Goal: Task Accomplishment & Management: Manage account settings

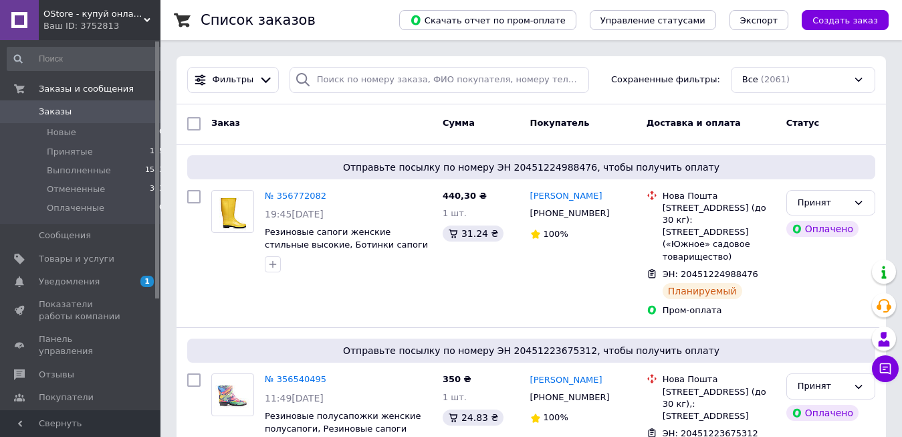
click at [124, 11] on span "OStore - купуй онлайн!" at bounding box center [93, 14] width 100 height 12
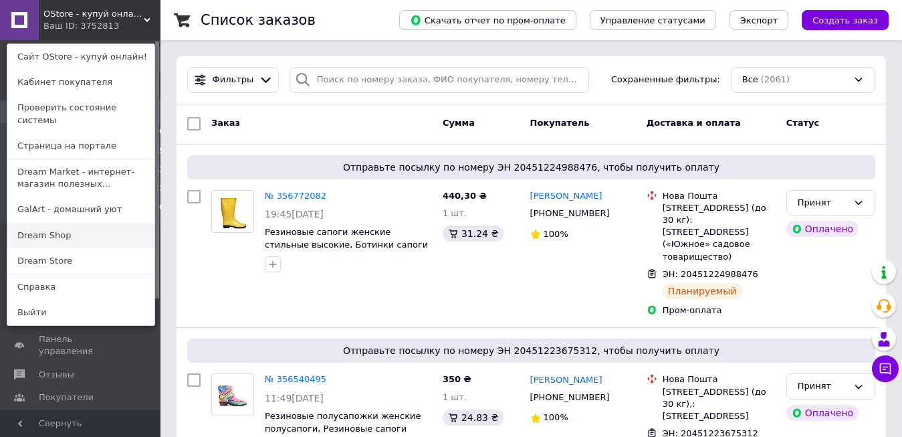
click at [71, 227] on link "Dream Shop" at bounding box center [80, 235] width 147 height 25
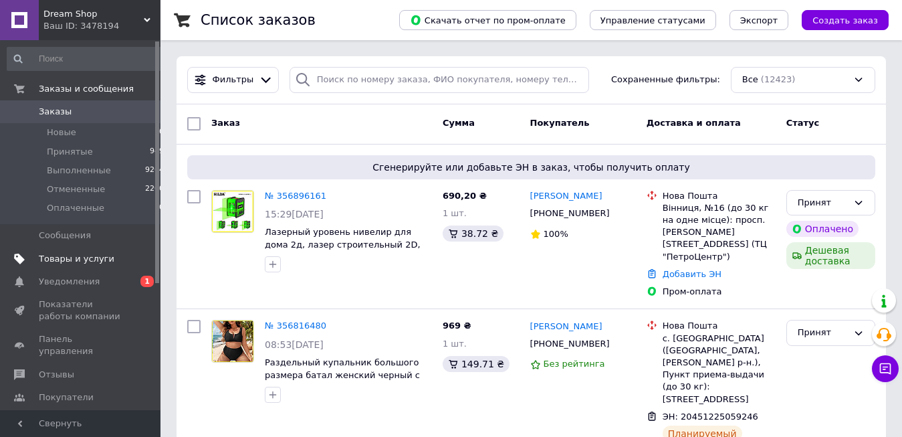
click at [88, 254] on span "Товары и услуги" at bounding box center [77, 259] width 76 height 12
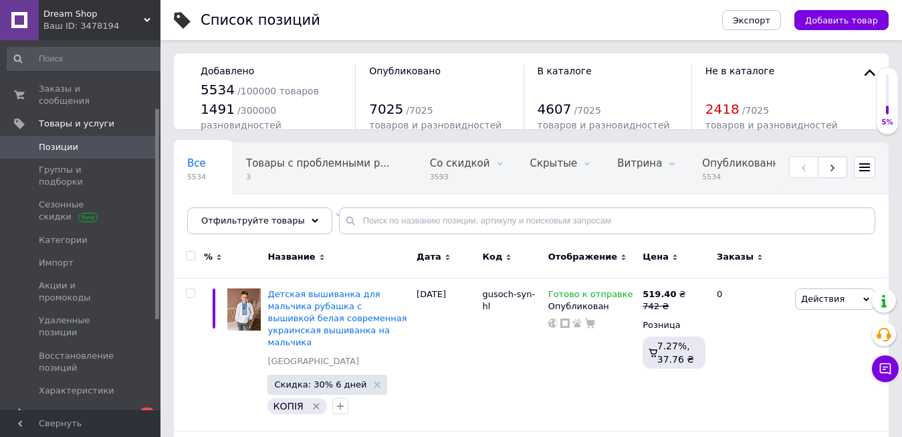
scroll to position [278, 0]
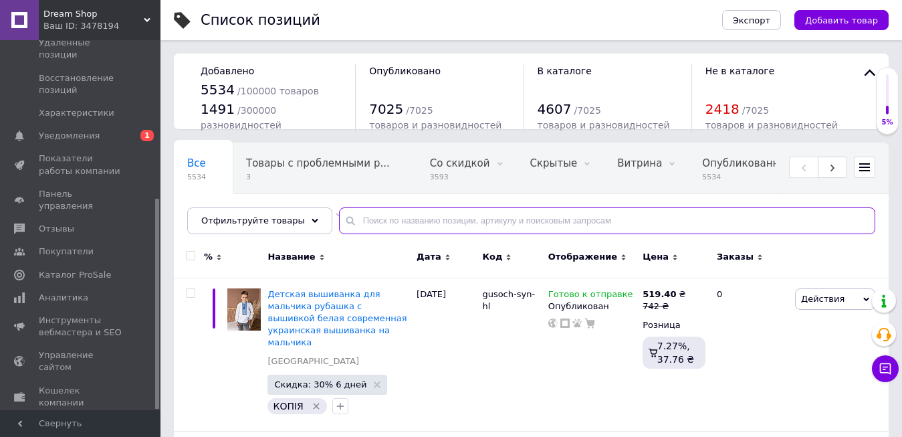
click at [372, 219] on input "text" at bounding box center [607, 220] width 537 height 27
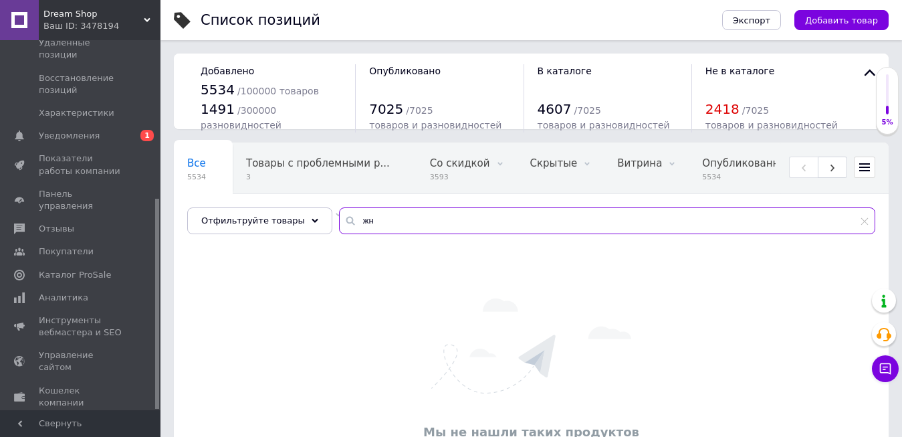
type input "ж"
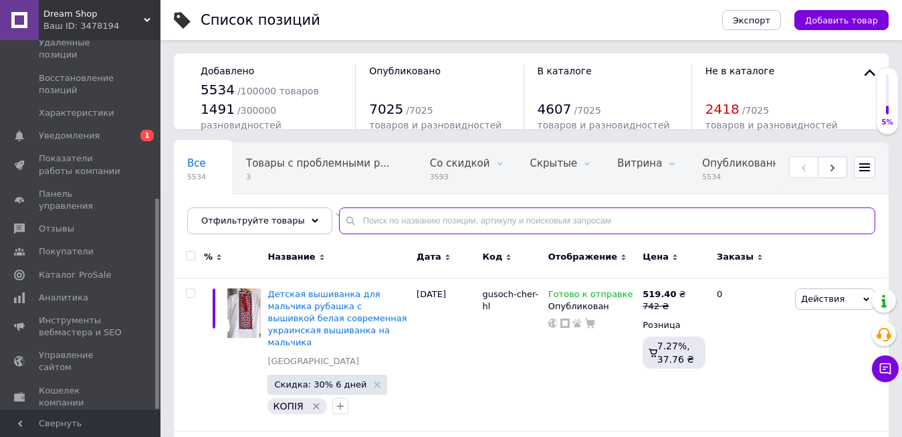
type input "ж"
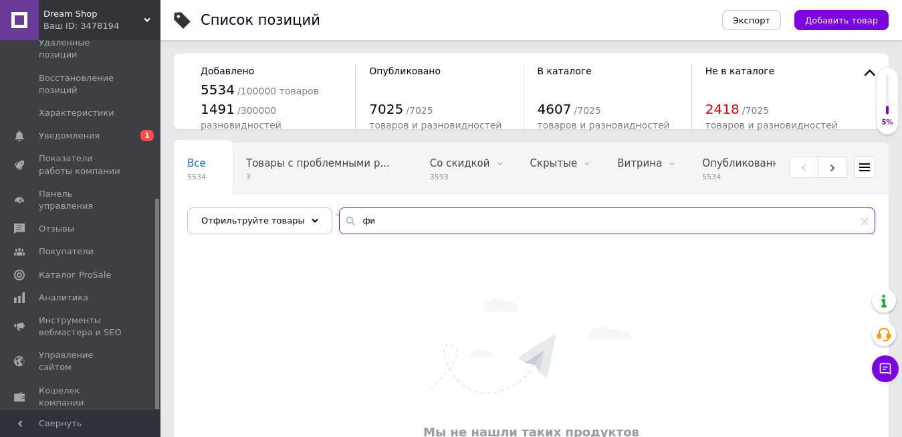
type input "ф"
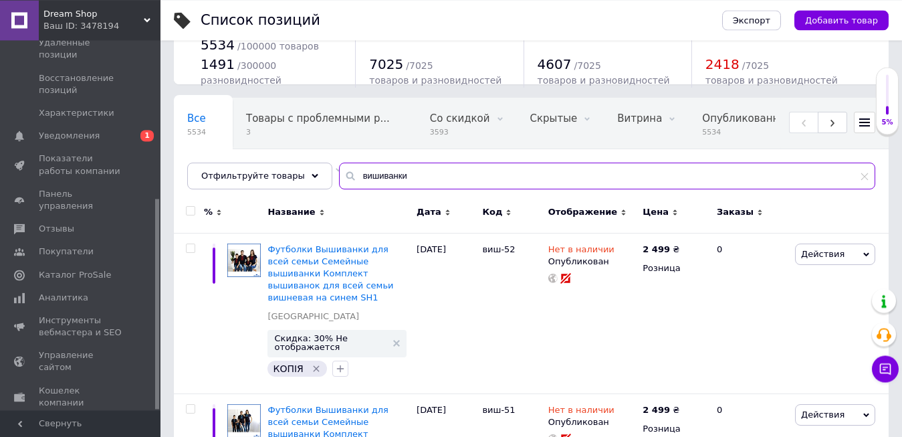
scroll to position [68, 0]
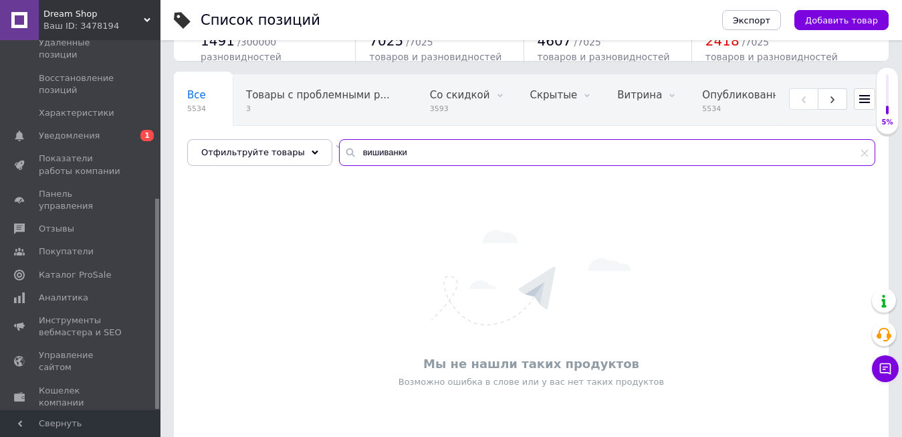
click at [348, 149] on input "вишиванки" at bounding box center [607, 152] width 537 height 27
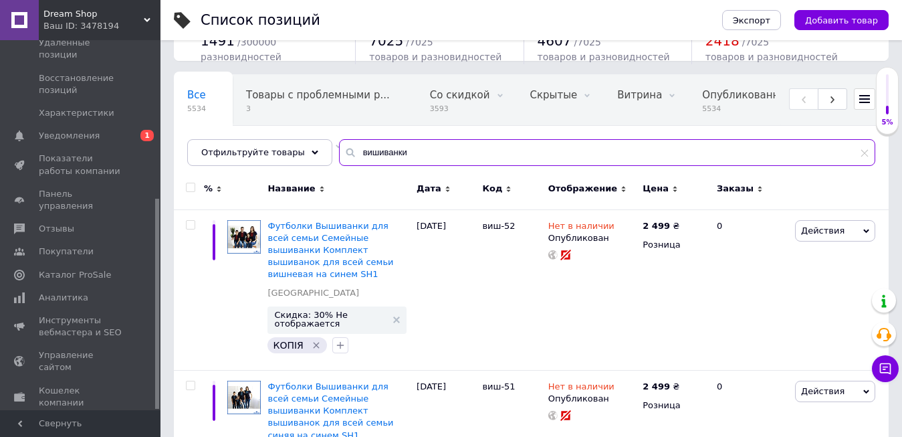
click at [348, 149] on input "вишиванки" at bounding box center [607, 152] width 537 height 27
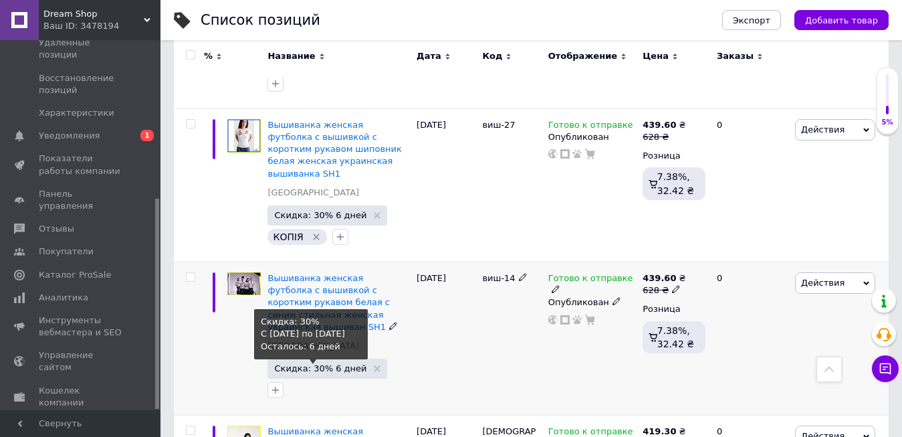
scroll to position [2420, 0]
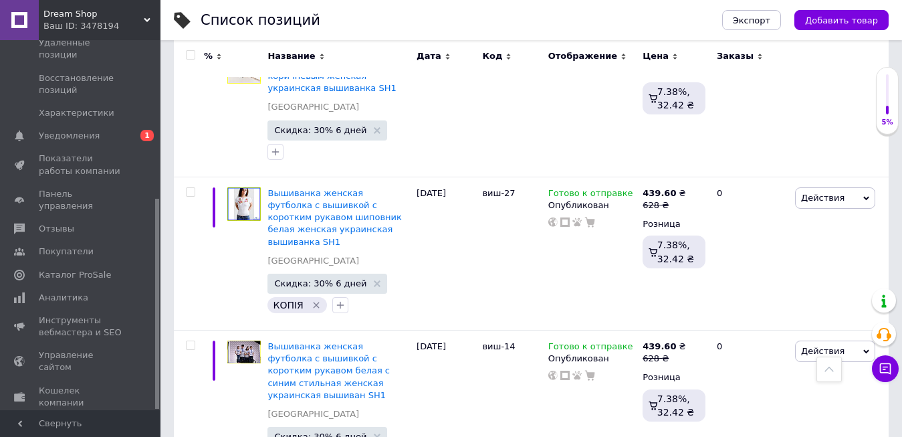
type input "жіночі вишиванки"
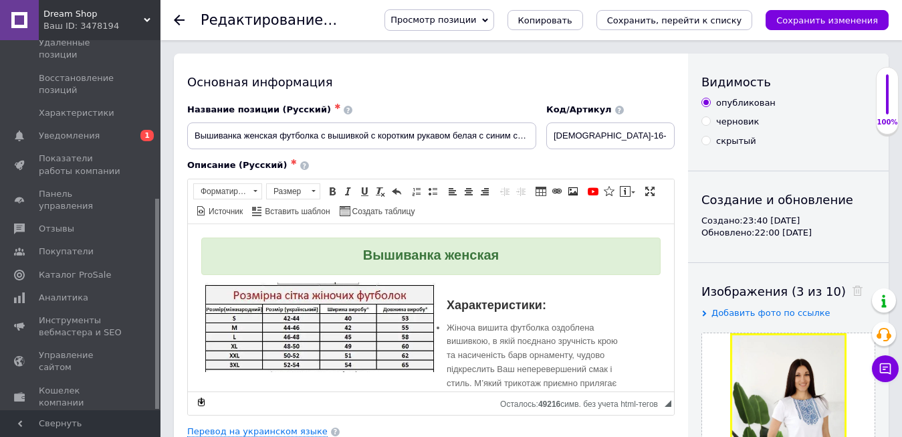
click at [494, 19] on span "Просмотр позиции" at bounding box center [439, 19] width 109 height 21
click at [540, 43] on li "Сохранить и посмотреть на сайте" at bounding box center [476, 45] width 182 height 19
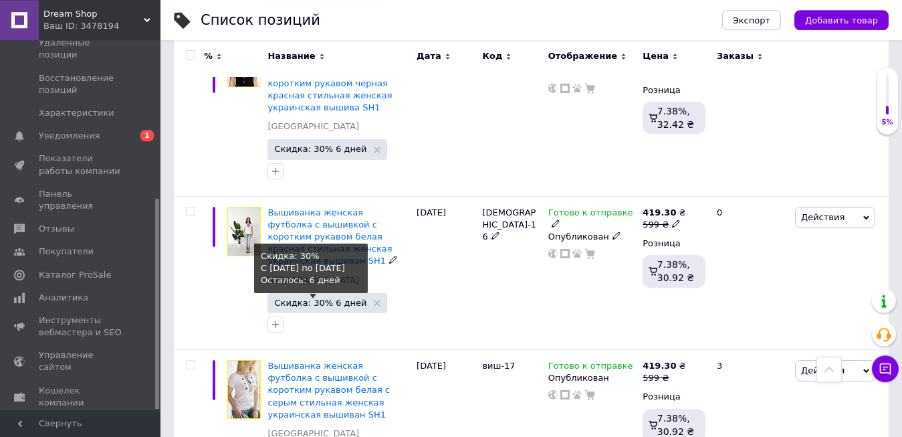
scroll to position [887, 0]
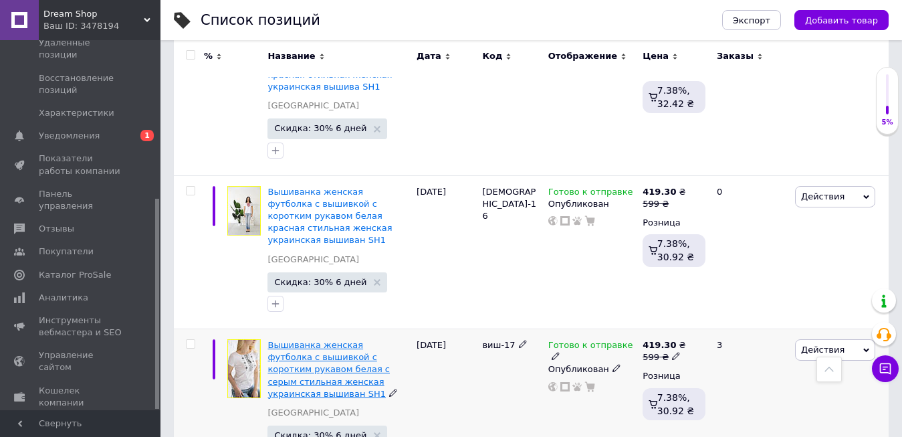
click at [310, 340] on span "Вышиванка женская футболка с вышивкой с коротким рукавом белая с серым стильная…" at bounding box center [329, 369] width 122 height 59
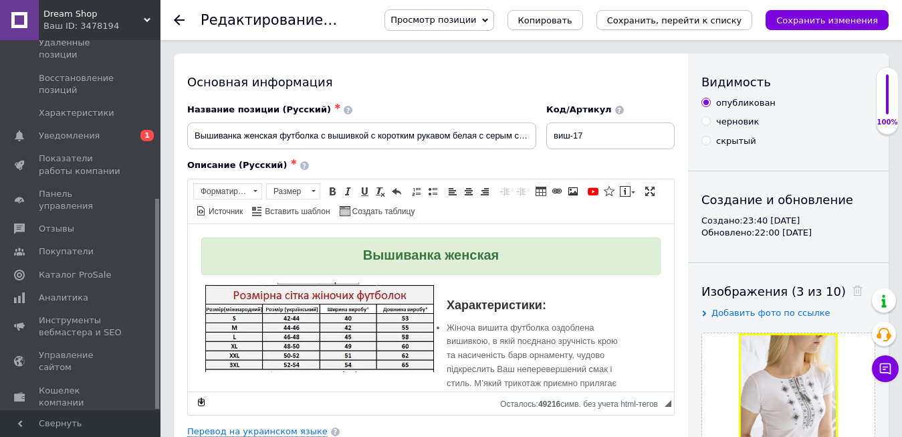
click at [494, 14] on span "Просмотр позиции" at bounding box center [439, 19] width 109 height 21
click at [545, 50] on li "Сохранить и посмотреть на сайте" at bounding box center [476, 45] width 182 height 19
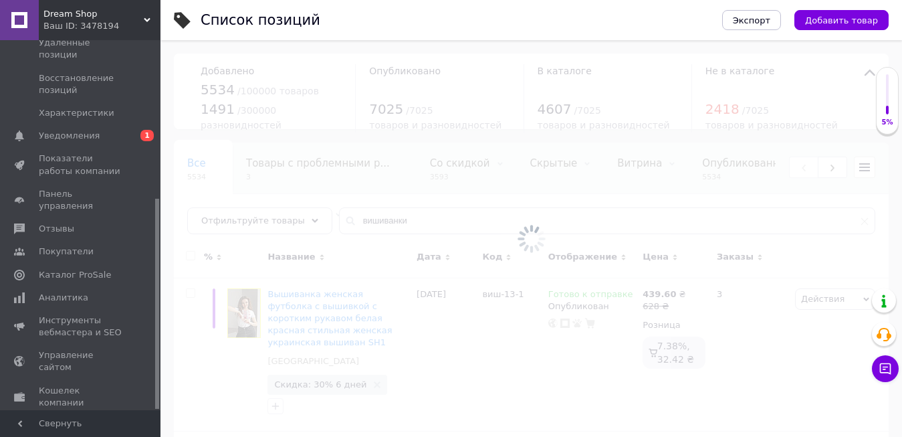
scroll to position [68, 0]
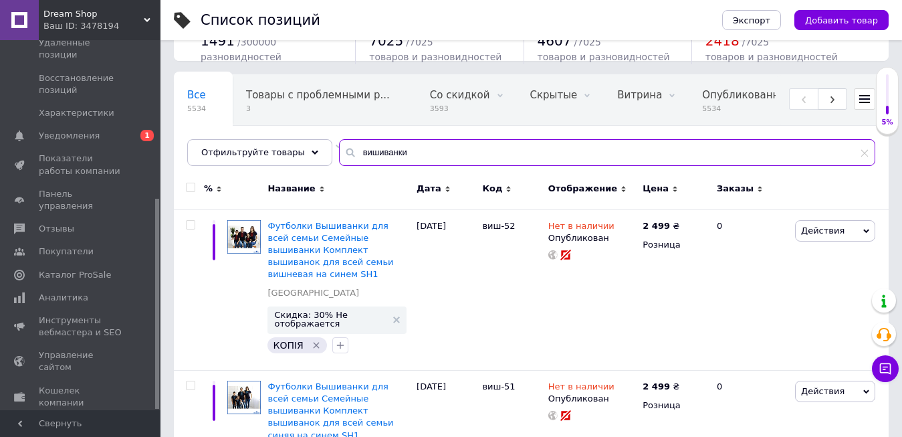
click at [372, 152] on input "вишиванки" at bounding box center [607, 152] width 537 height 27
click at [398, 150] on input "вишиванки" at bounding box center [607, 152] width 537 height 27
type input "в"
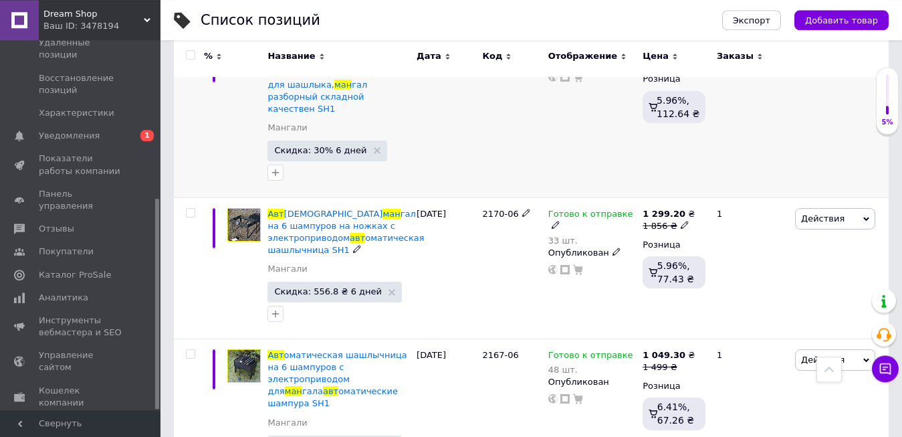
scroll to position [448, 0]
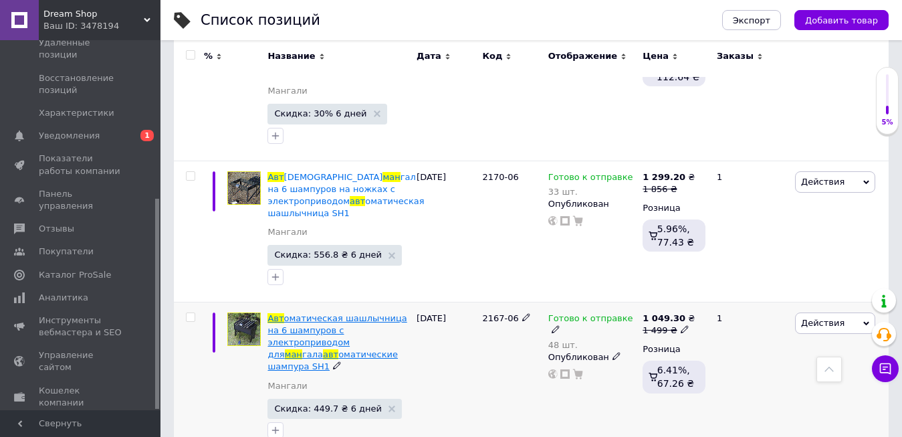
type input "авт ман"
click at [324, 313] on span "оматическая шашлычница на 6 шампуров с электроприводом для" at bounding box center [337, 336] width 139 height 47
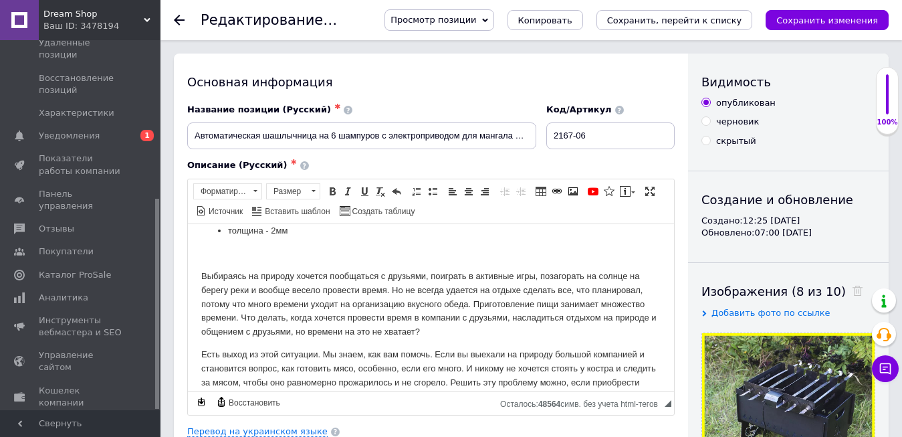
scroll to position [17, 0]
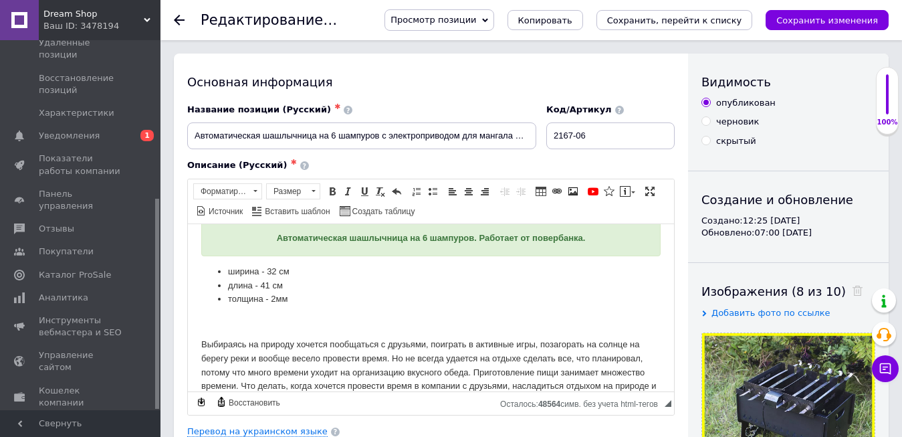
click at [296, 300] on li "толщина - 2мм" at bounding box center [431, 299] width 406 height 14
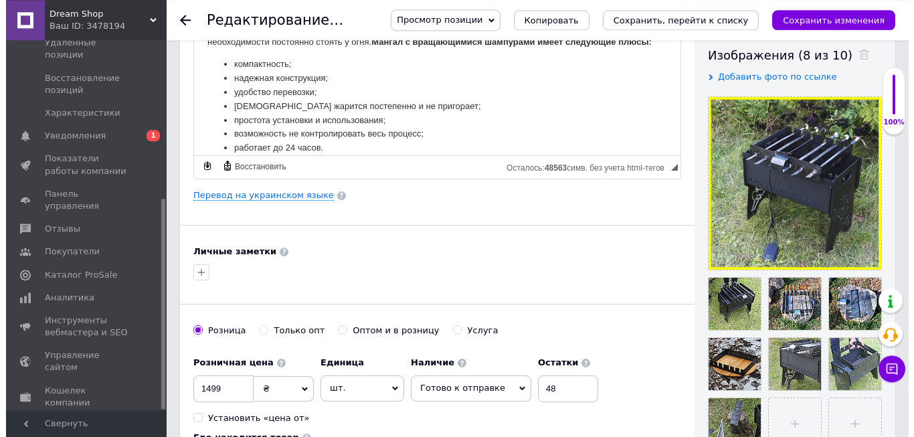
scroll to position [273, 0]
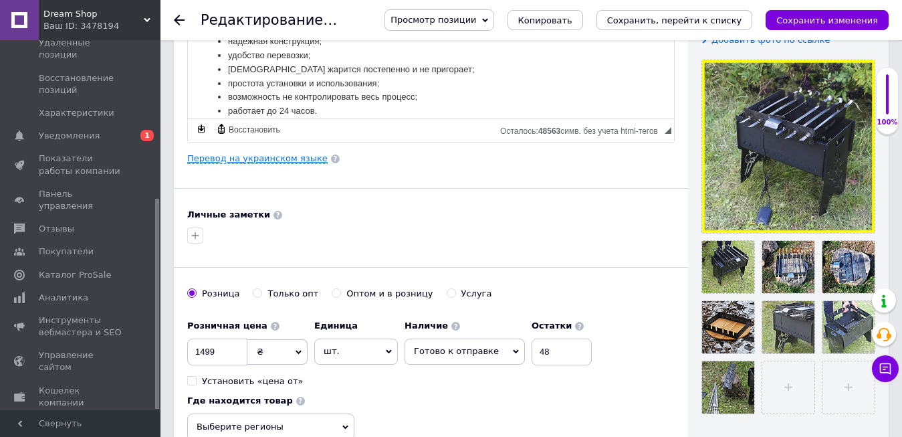
click at [262, 161] on link "Перевод на украинском языке" at bounding box center [257, 158] width 140 height 11
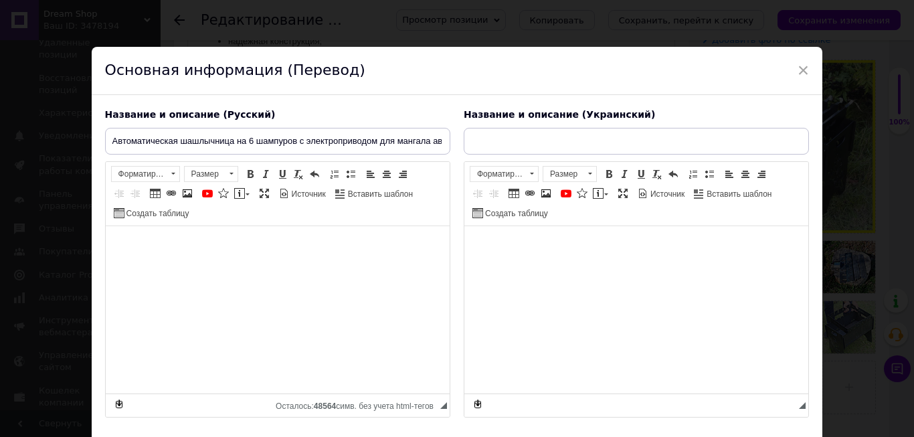
type input "Автоматична шашличниця на 6 шампурів з електроприводом для мангала автоматичні …"
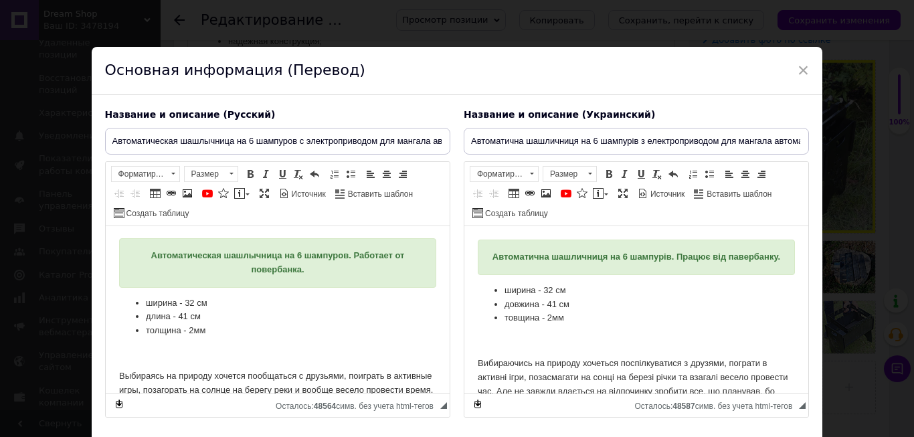
scroll to position [68, 0]
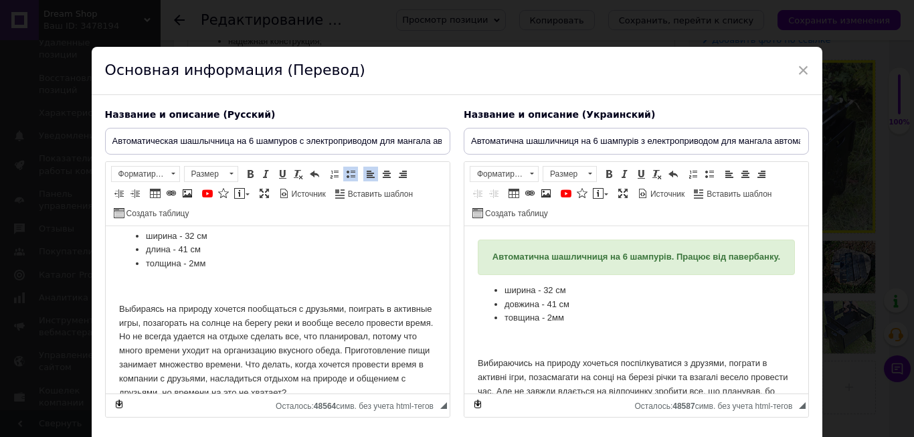
click at [207, 264] on li "толщина - 2мм" at bounding box center [277, 264] width 264 height 14
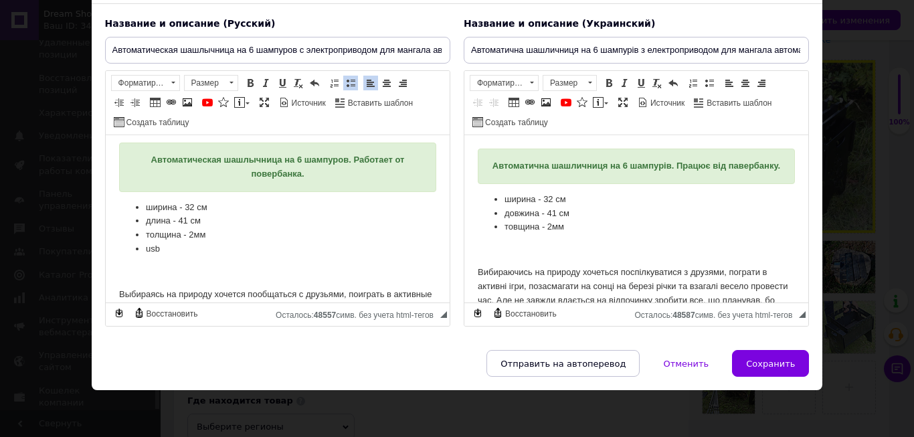
scroll to position [0, 0]
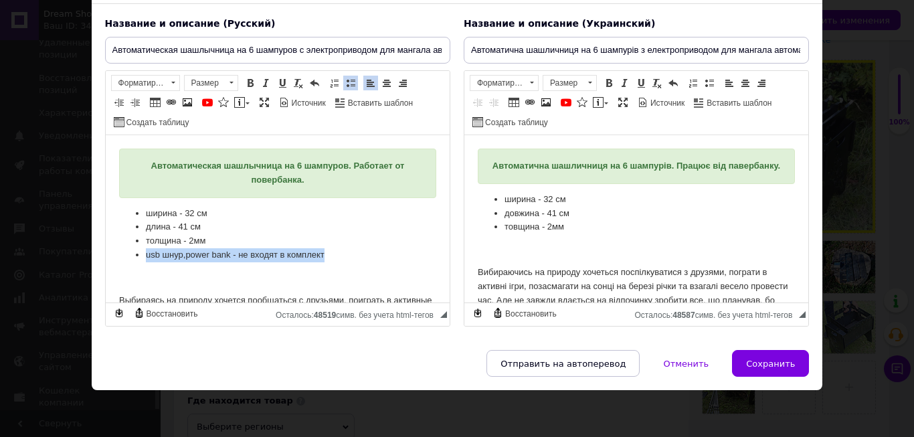
drag, startPoint x: 147, startPoint y: 257, endPoint x: 364, endPoint y: 260, distance: 217.4
click at [364, 260] on li "usb шнур, power bank - не входят в комплект" at bounding box center [277, 255] width 264 height 14
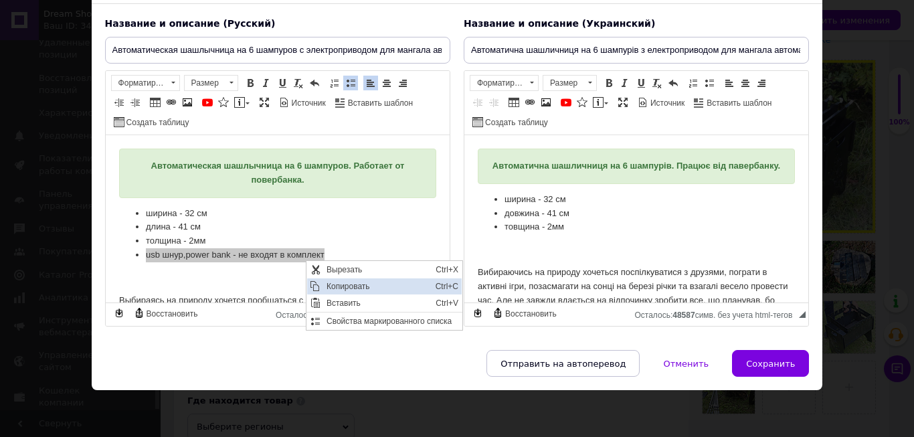
click at [336, 286] on span "Копировать" at bounding box center [376, 286] width 109 height 16
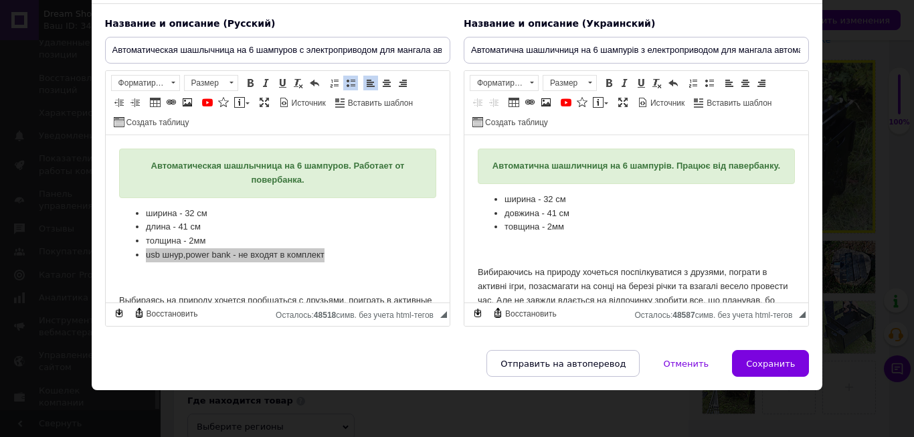
click at [569, 234] on li "товщина - 2мм" at bounding box center [636, 227] width 264 height 14
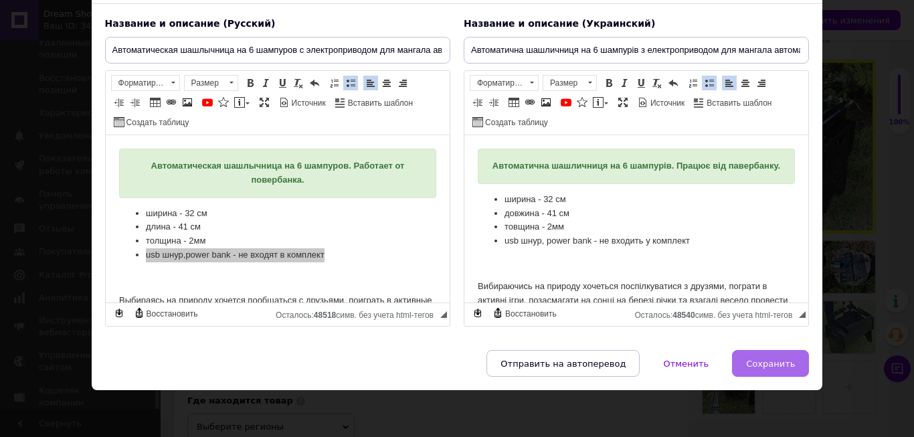
click at [767, 360] on span "Сохранить" at bounding box center [770, 364] width 49 height 10
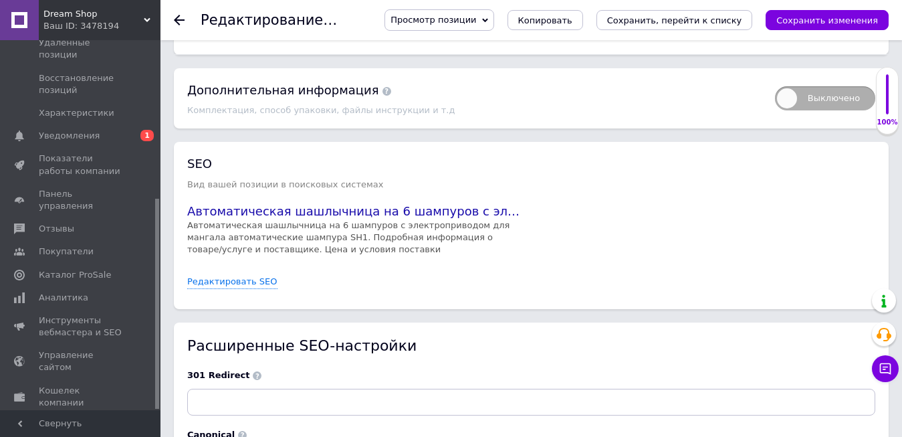
scroll to position [2154, 0]
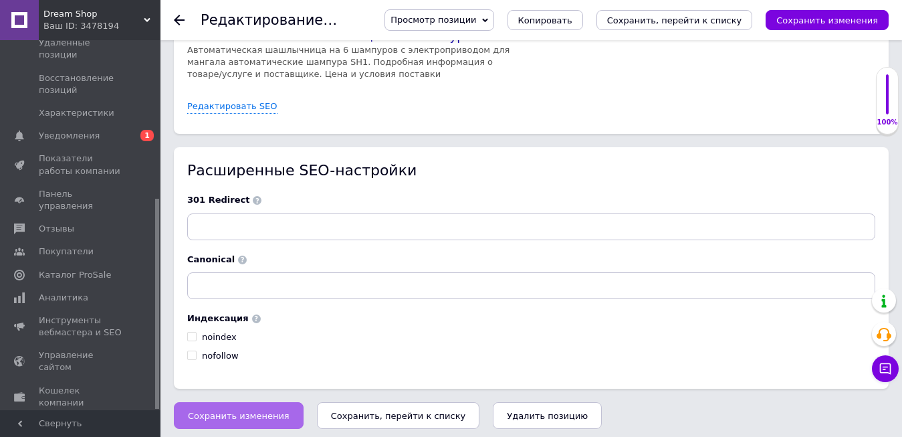
click at [233, 411] on span "Сохранить изменения" at bounding box center [239, 416] width 102 height 10
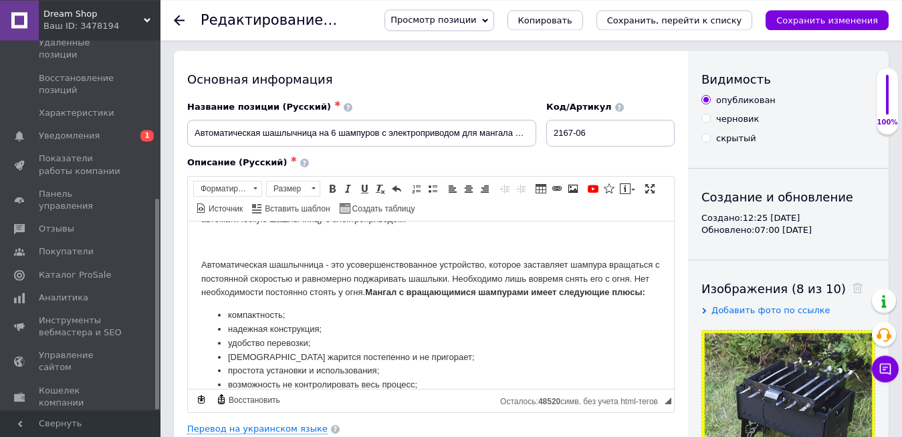
scroll to position [0, 0]
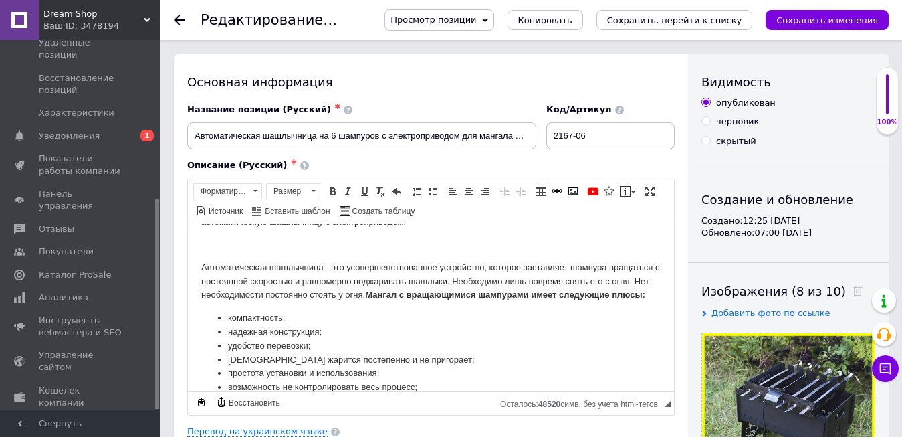
click at [494, 21] on span "Просмотр позиции" at bounding box center [439, 19] width 109 height 21
click at [526, 42] on li "Сохранить и посмотреть на сайте" at bounding box center [476, 45] width 182 height 19
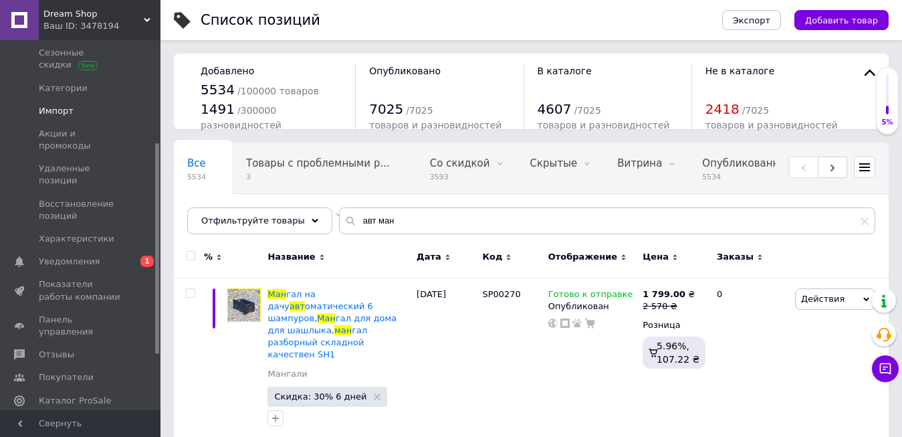
scroll to position [141, 0]
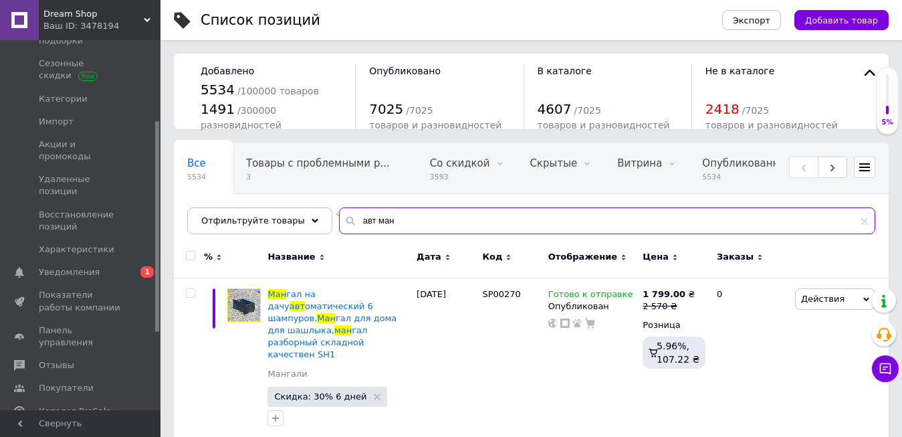
click at [385, 224] on input "авт ман" at bounding box center [607, 220] width 537 height 27
type input "[PERSON_NAME]"
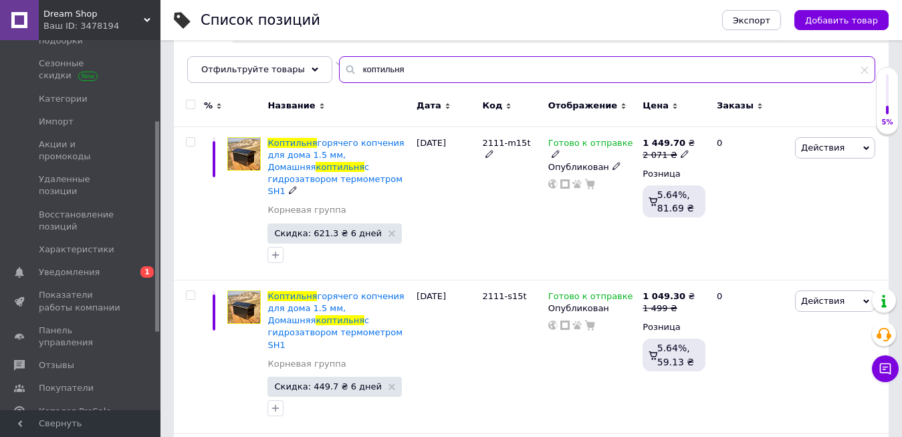
scroll to position [219, 0]
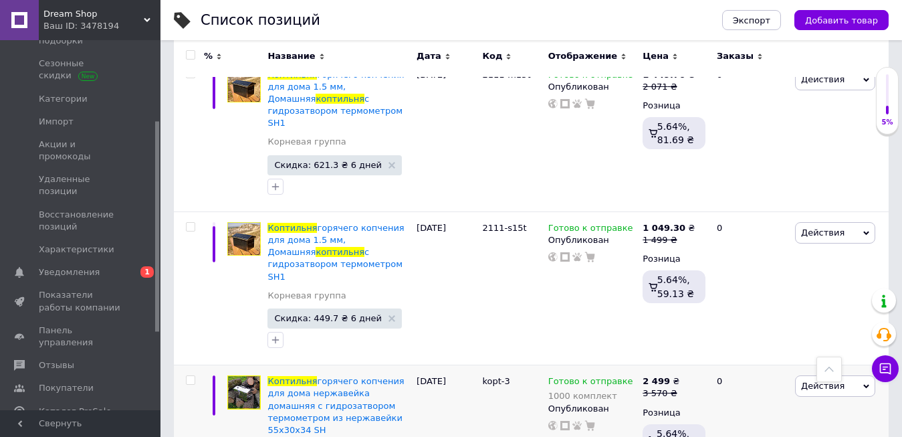
type input "коптильня"
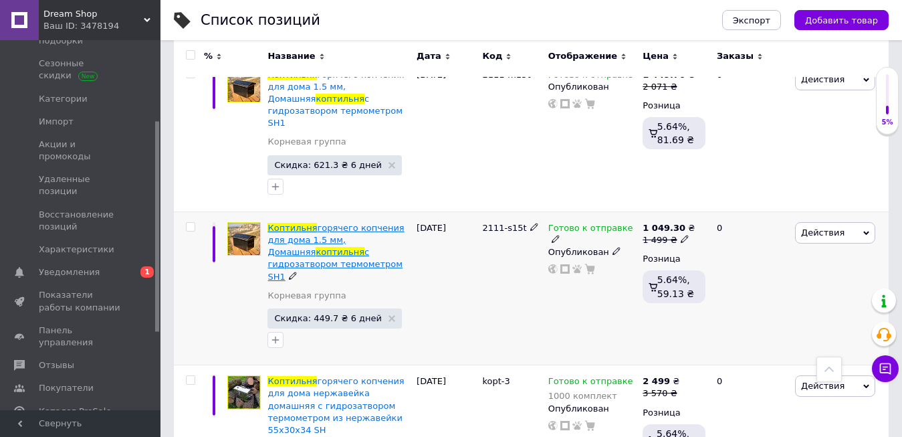
click at [336, 223] on span "горячего копчения для дома 1.5 мм, Домашняя" at bounding box center [336, 240] width 136 height 34
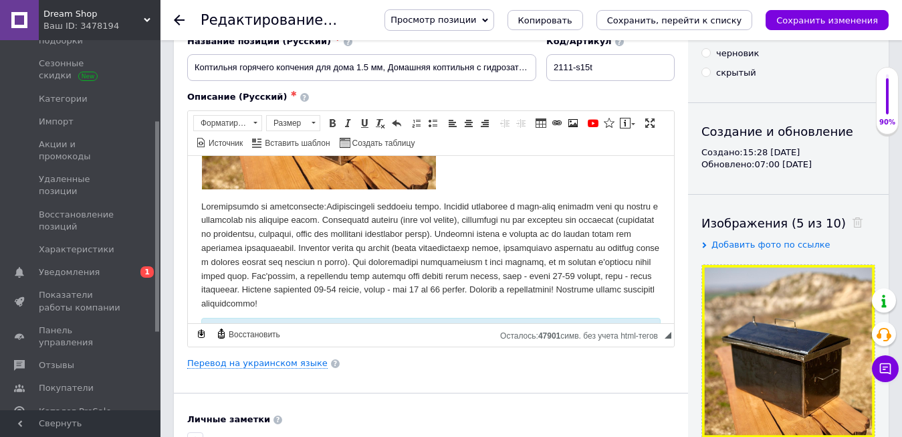
scroll to position [341, 0]
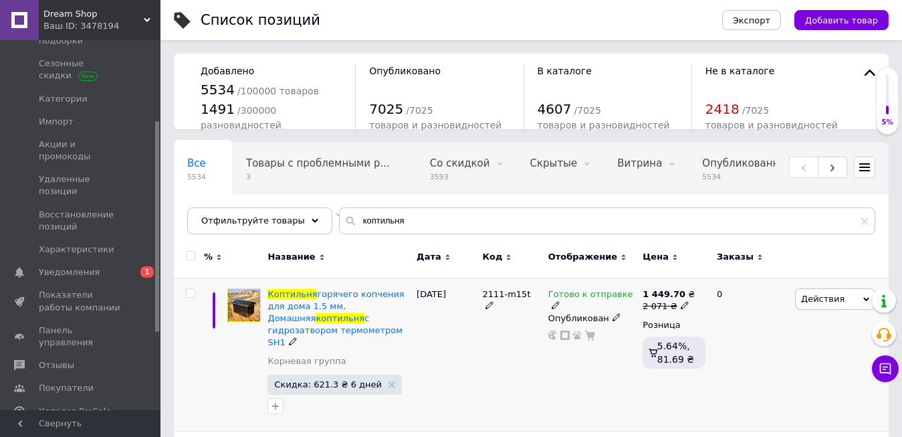
scroll to position [68, 0]
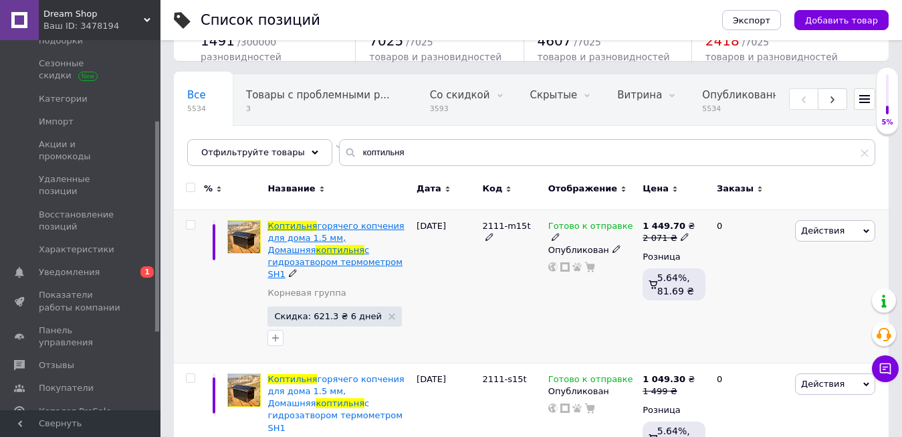
click at [336, 223] on span "горячего копчения для дома 1.5 мм, Домашняя" at bounding box center [336, 238] width 136 height 34
